Goal: Task Accomplishment & Management: Manage account settings

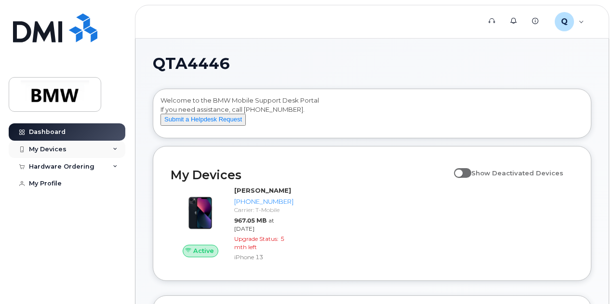
click at [113, 147] on icon at bounding box center [115, 149] width 5 height 5
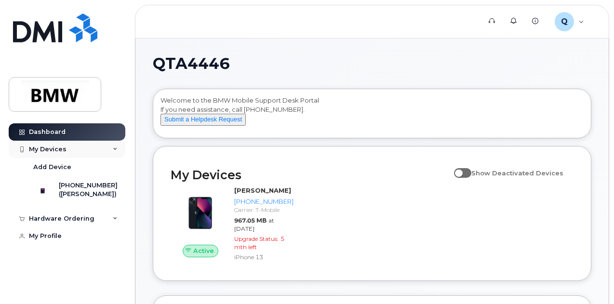
click at [50, 149] on div "My Devices" at bounding box center [48, 149] width 38 height 8
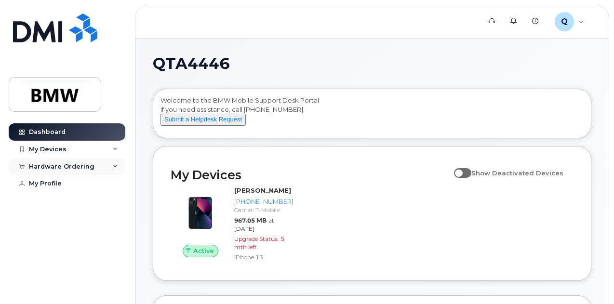
click at [112, 167] on div "Hardware Ordering" at bounding box center [67, 166] width 117 height 17
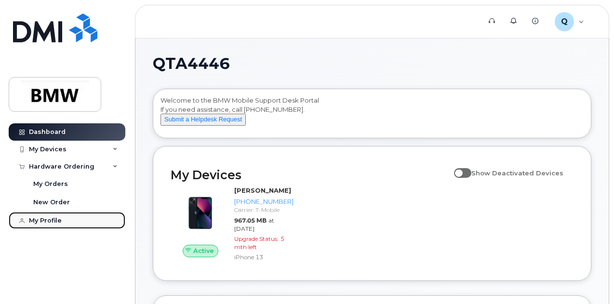
click at [33, 219] on div "My Profile" at bounding box center [45, 221] width 33 height 8
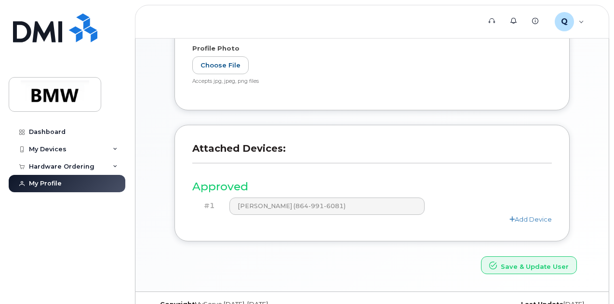
scroll to position [266, 0]
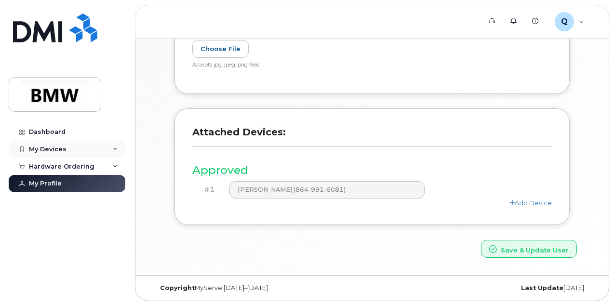
click at [114, 147] on icon at bounding box center [115, 149] width 5 height 5
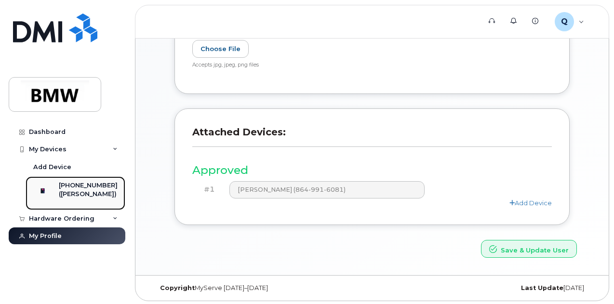
click at [80, 181] on div "[PHONE_NUMBER]" at bounding box center [88, 185] width 59 height 9
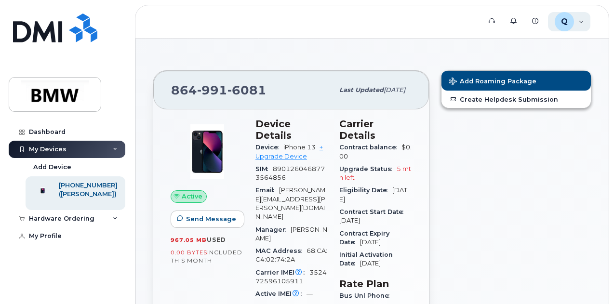
click at [582, 24] on div "Q QTA4446 Employee" at bounding box center [569, 21] width 43 height 19
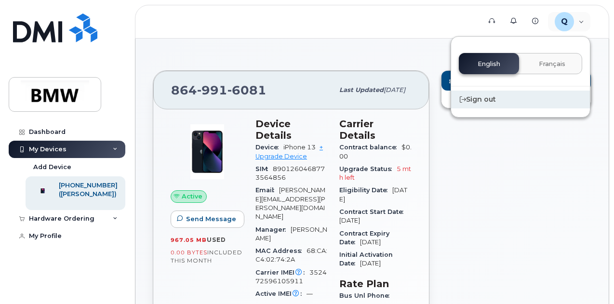
click at [480, 99] on div "Sign out" at bounding box center [520, 100] width 139 height 18
